Goal: Information Seeking & Learning: Learn about a topic

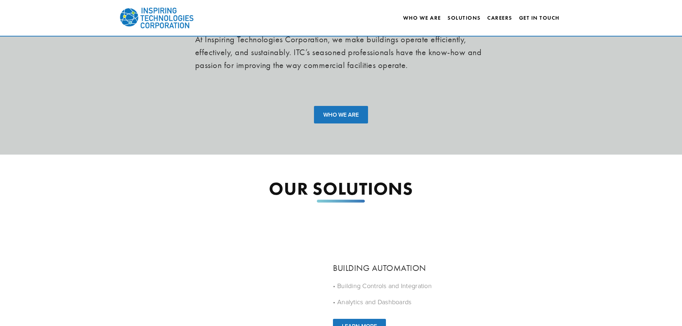
scroll to position [269, 0]
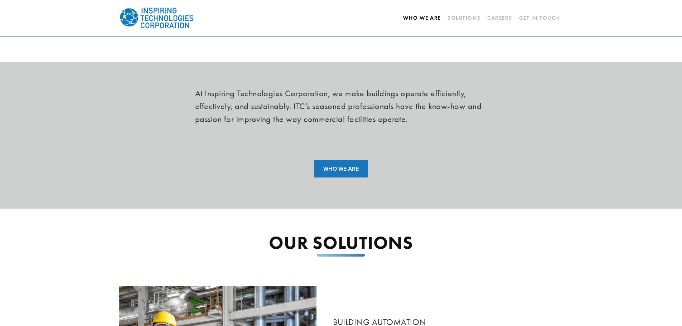
click at [421, 16] on link "Who We Are" at bounding box center [422, 18] width 38 height 12
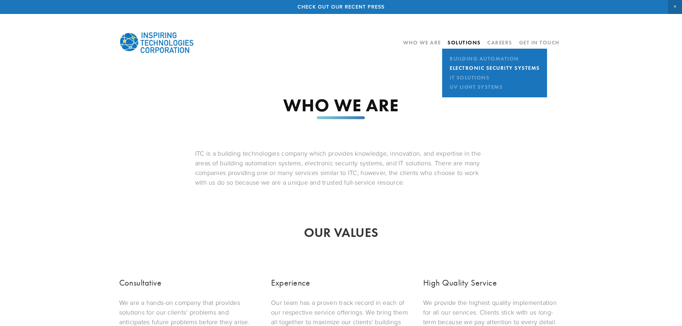
click at [478, 67] on link "Electronic Security Systems" at bounding box center [494, 67] width 94 height 9
